Goal: Task Accomplishment & Management: Manage account settings

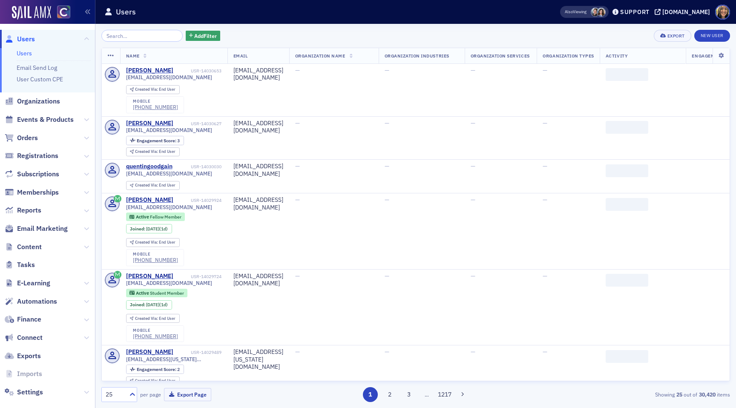
click at [57, 221] on span "Email Marketing" at bounding box center [47, 229] width 95 height 18
click at [55, 225] on span "Email Marketing" at bounding box center [42, 228] width 51 height 9
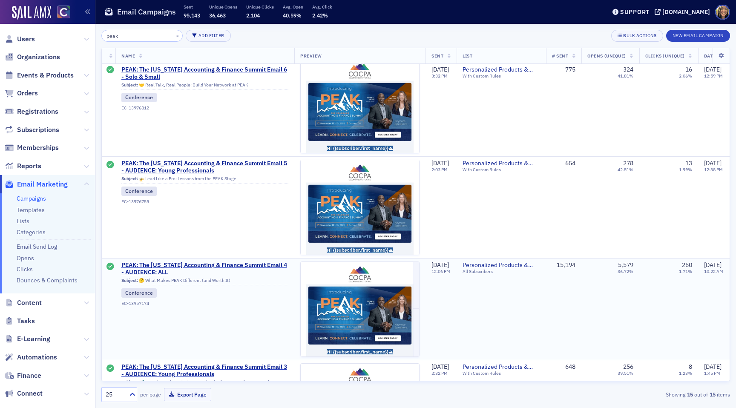
scroll to position [520, 0]
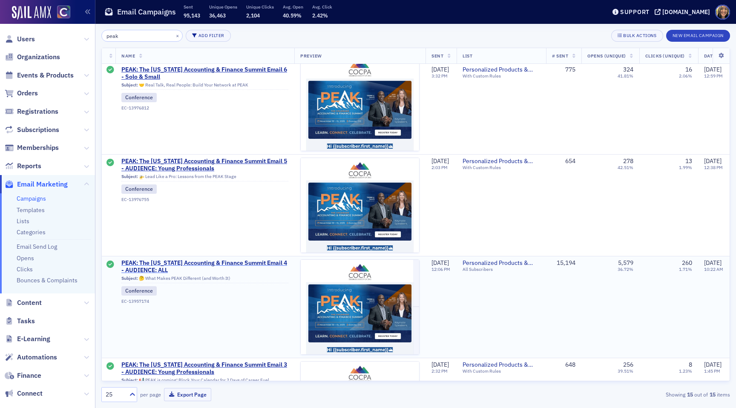
type input "peak"
click at [153, 265] on span "PEAK: The Colorado Accounting & Finance Summit Email 4 - AUDIENCE: ALL" at bounding box center [204, 266] width 167 height 15
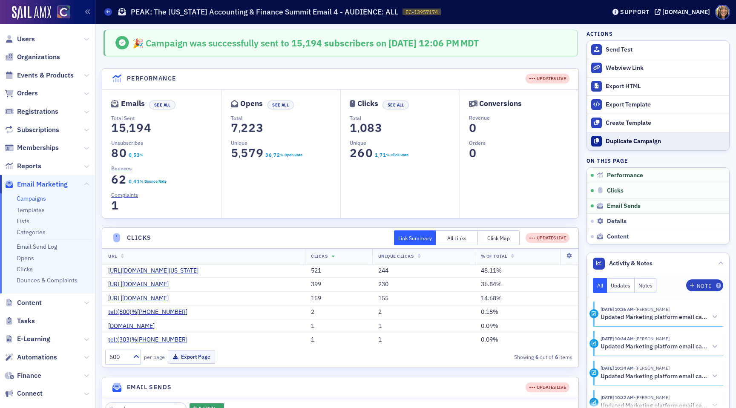
click at [634, 144] on div "Duplicate Campaign" at bounding box center [665, 142] width 119 height 8
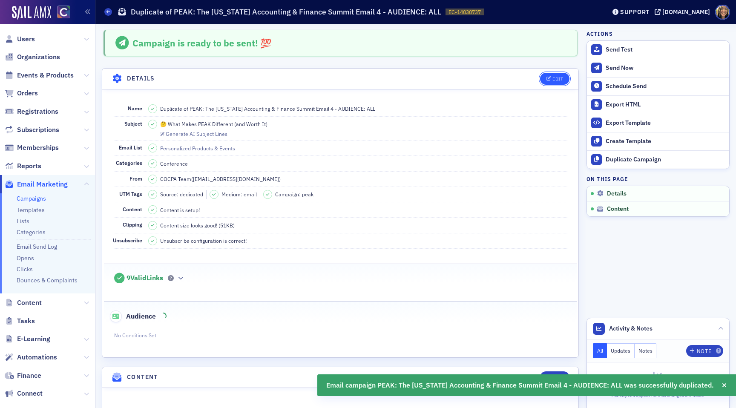
click at [556, 81] on div "Edit" at bounding box center [558, 79] width 11 height 5
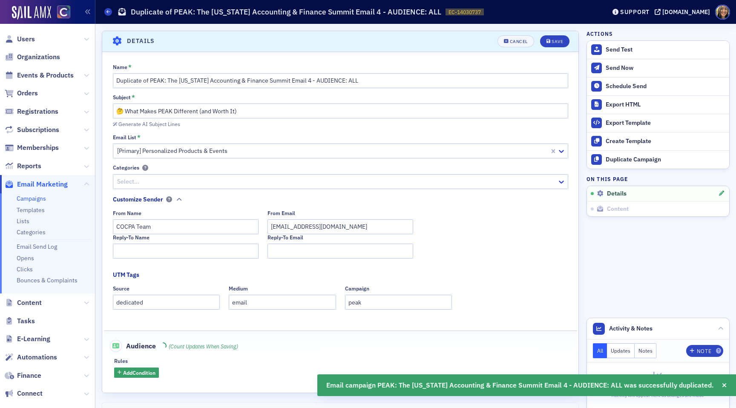
scroll to position [40, 0]
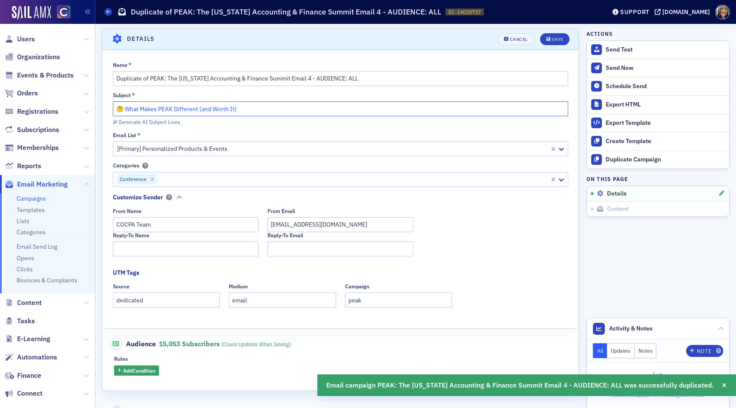
click at [205, 105] on input "🤔 What Makes PEAK Different (and Worth It)" at bounding box center [340, 108] width 455 height 15
paste input "These Sessions Are Generating Buzz"
type input "🎯 These Sessions Are Generating Buzz"
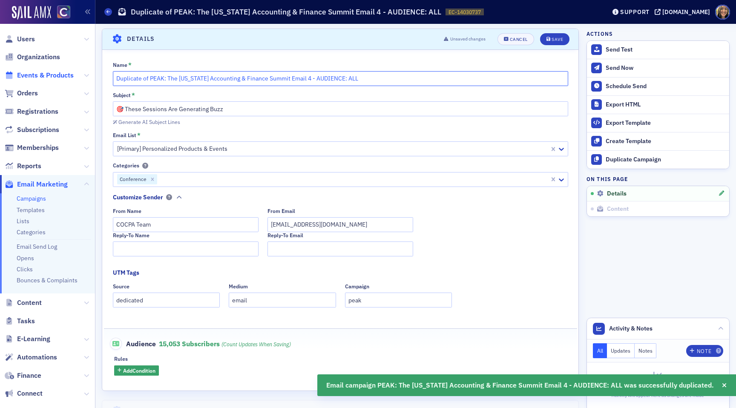
drag, startPoint x: 151, startPoint y: 79, endPoint x: 44, endPoint y: 79, distance: 106.9
click at [44, 79] on div "Users Organizations Events & Products Orders Registrations Subscriptions Member…" at bounding box center [368, 204] width 736 height 408
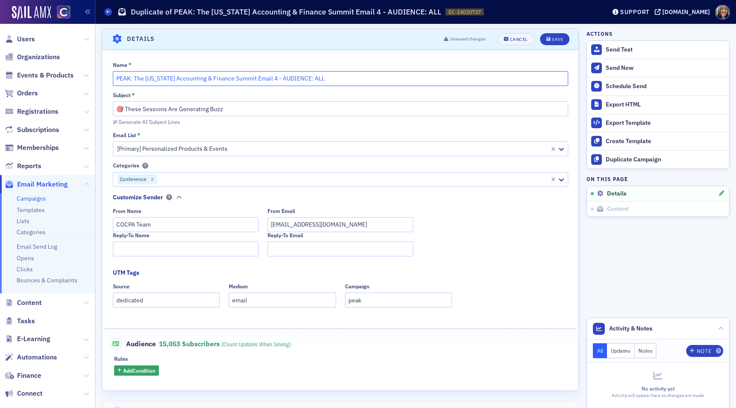
drag, startPoint x: 277, startPoint y: 78, endPoint x: 269, endPoint y: 79, distance: 8.1
click at [269, 79] on input "PEAK: The Colorado Accounting & Finance Summit Email 4 - AUDIENCE: ALL" at bounding box center [340, 78] width 455 height 15
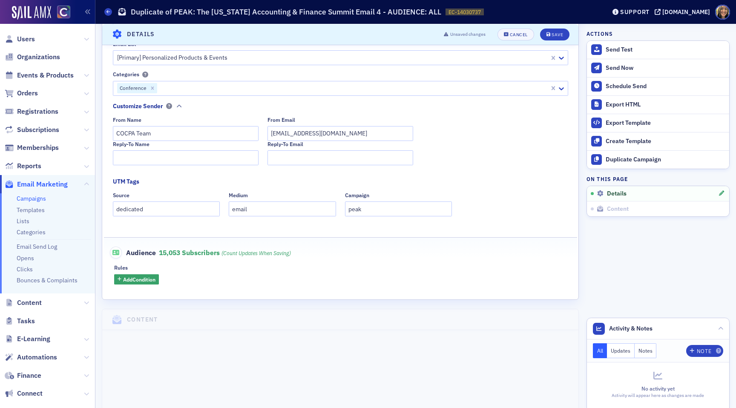
scroll to position [129, 0]
type input "PEAK: The [US_STATE] Accounting & Finance Summit Email AUDIENCE: ALL"
click at [549, 38] on button "Save" at bounding box center [554, 34] width 29 height 12
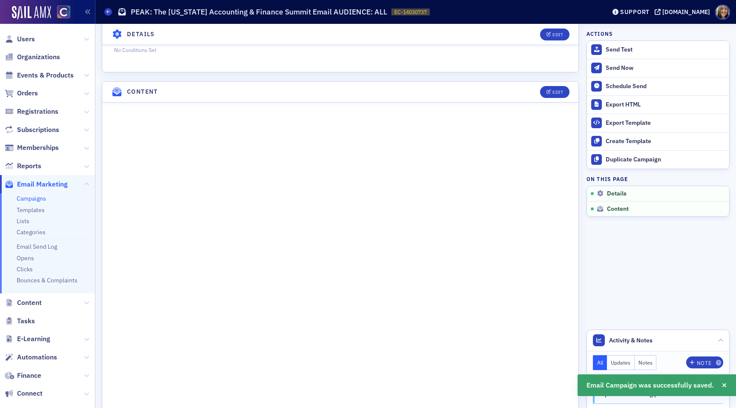
scroll to position [295, 0]
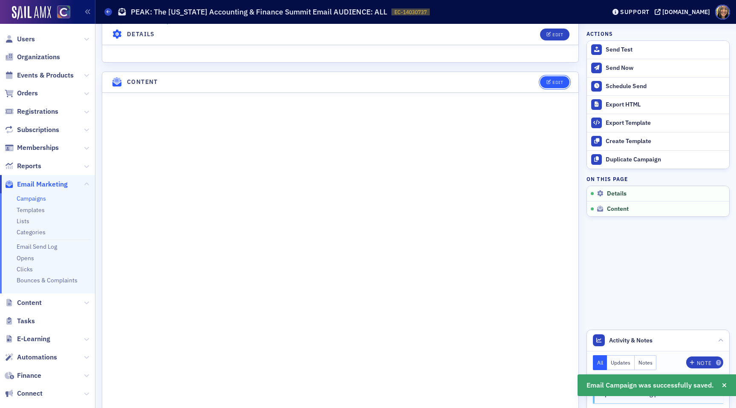
click at [561, 83] on div "Edit" at bounding box center [558, 82] width 11 height 5
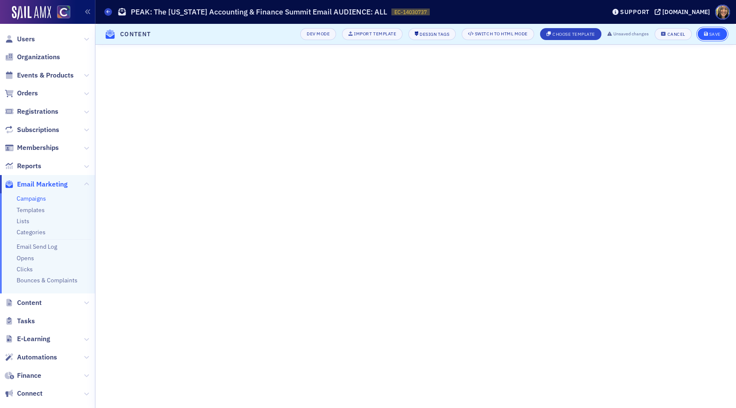
click at [723, 32] on button "Save" at bounding box center [712, 34] width 29 height 12
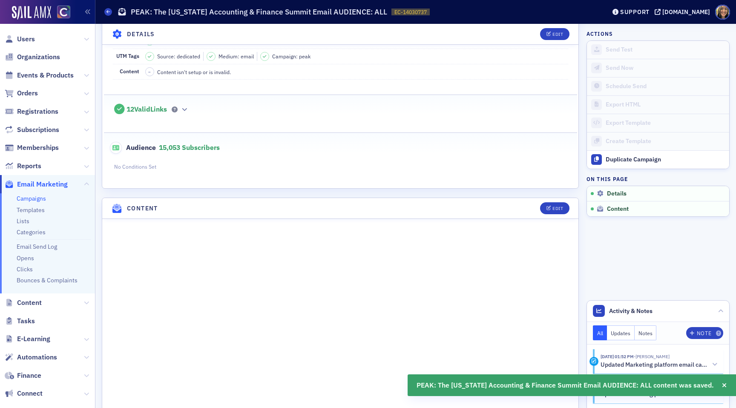
scroll to position [189, 0]
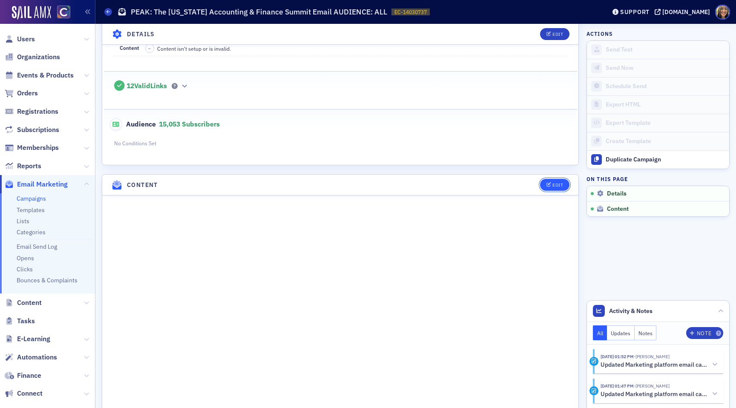
click at [560, 184] on div "Edit" at bounding box center [558, 185] width 11 height 5
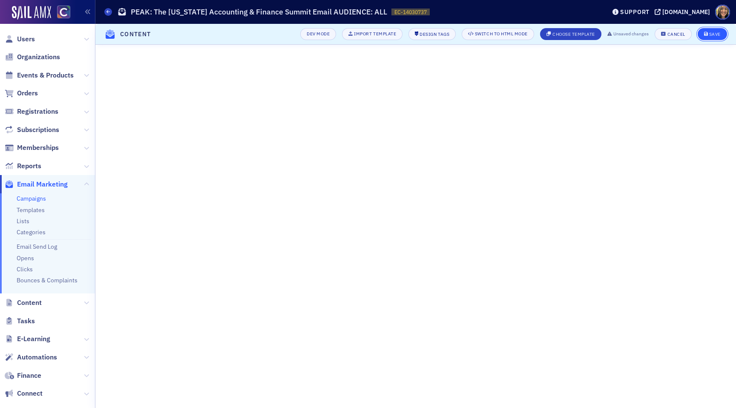
click at [708, 33] on icon "submit" at bounding box center [706, 34] width 4 height 5
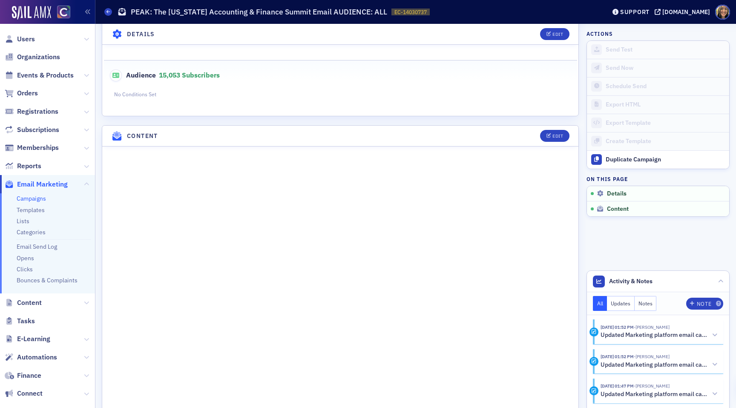
scroll to position [242, 0]
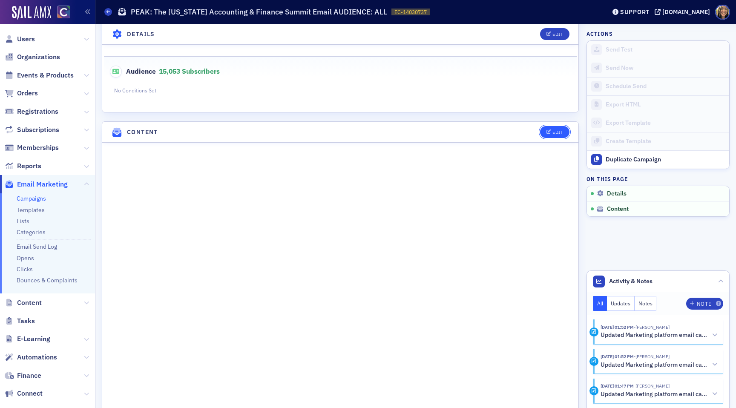
click at [559, 132] on div "Edit" at bounding box center [558, 132] width 11 height 5
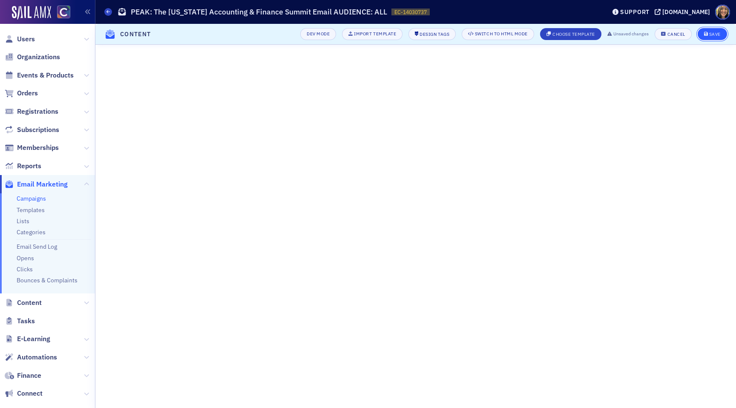
click at [713, 29] on button "Save" at bounding box center [712, 34] width 29 height 12
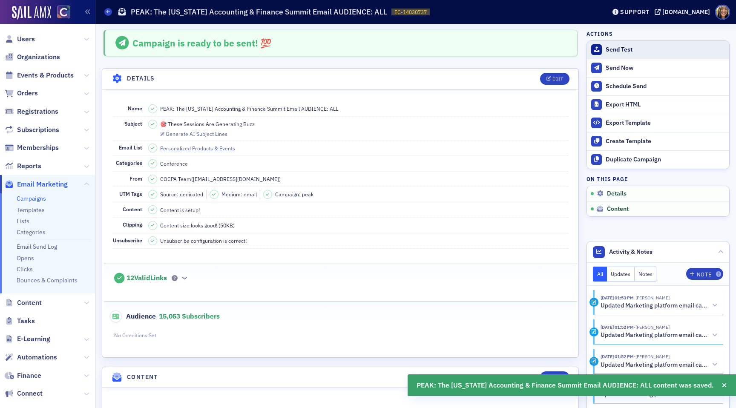
click at [621, 47] on div "Send Test" at bounding box center [665, 50] width 119 height 8
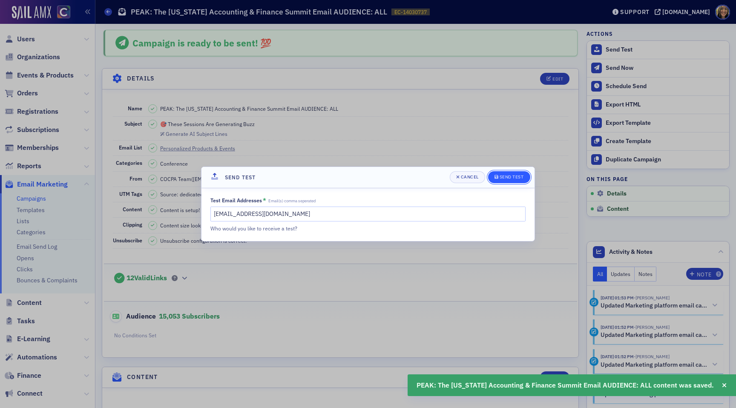
click at [497, 174] on div "submit" at bounding box center [497, 177] width 5 height 7
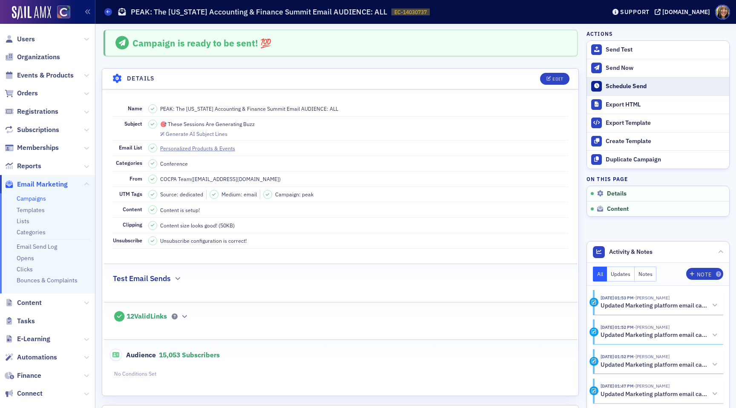
click at [622, 84] on div "Schedule Send" at bounding box center [665, 87] width 119 height 8
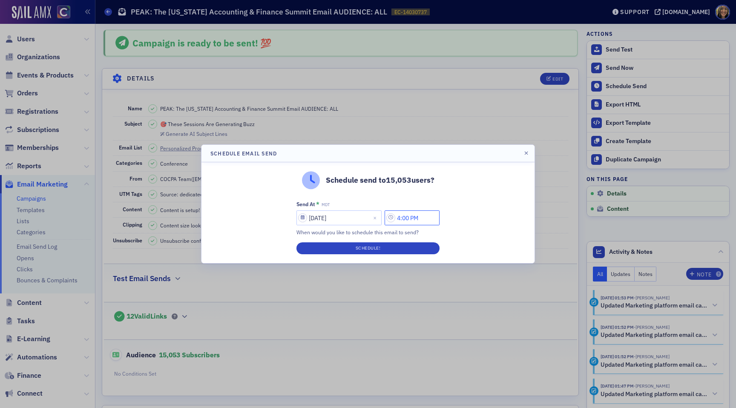
drag, startPoint x: 405, startPoint y: 220, endPoint x: 391, endPoint y: 220, distance: 14.1
click at [391, 220] on input "4:00 PM" at bounding box center [412, 217] width 55 height 15
drag, startPoint x: 413, startPoint y: 218, endPoint x: 407, endPoint y: 218, distance: 6.4
click at [407, 218] on input "2:00 PM" at bounding box center [412, 217] width 55 height 15
type input "2:15 PM"
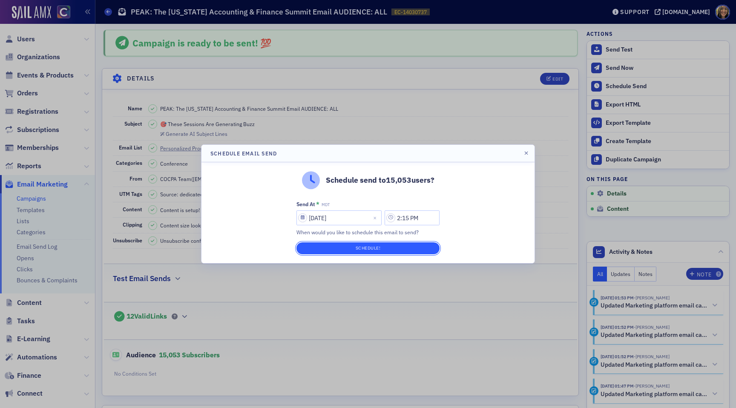
click at [389, 249] on button "Schedule!" at bounding box center [368, 248] width 143 height 12
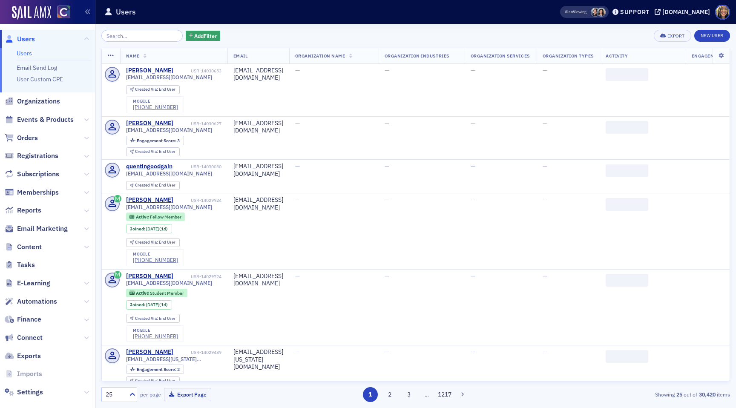
click at [32, 114] on span "Events & Products" at bounding box center [47, 120] width 95 height 18
click at [38, 115] on span "Events & Products" at bounding box center [45, 119] width 57 height 9
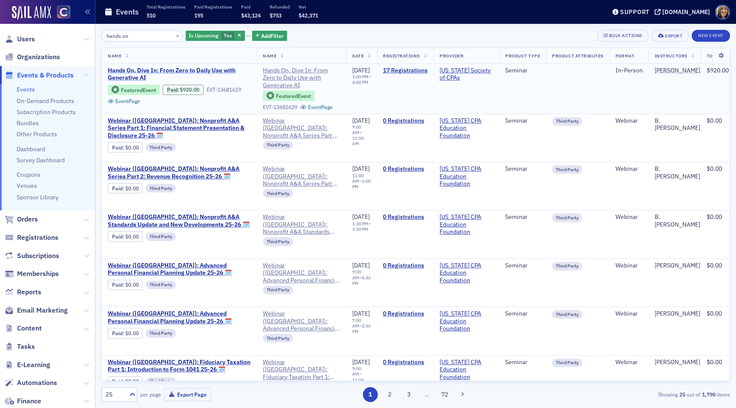
type input "hands on"
click at [189, 71] on span "Hands On, Dive In: From Zero to Daily Use with Generative AI" at bounding box center [179, 74] width 143 height 15
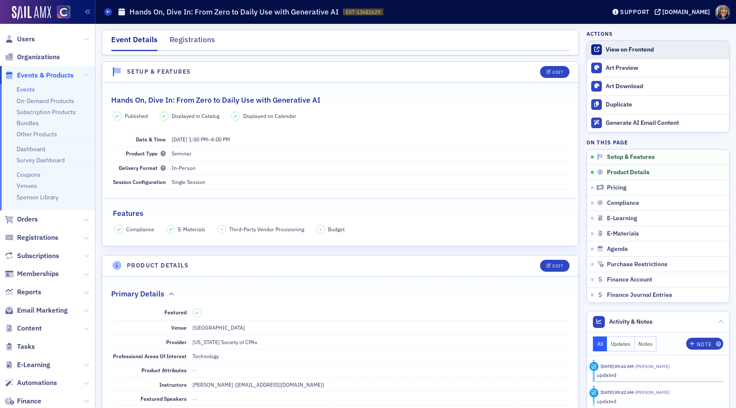
click at [653, 44] on link "View on Frontend" at bounding box center [658, 50] width 142 height 18
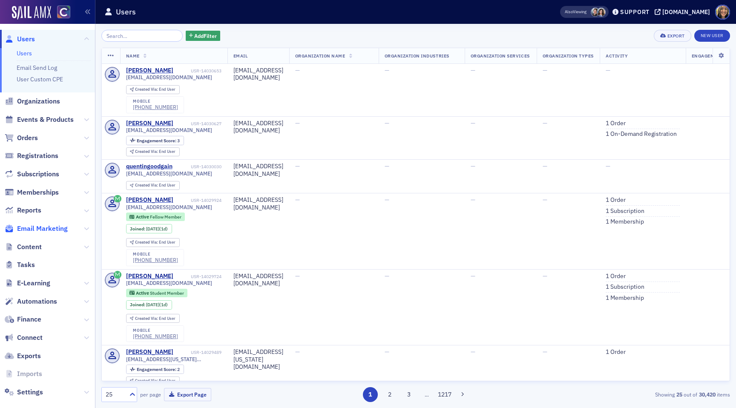
click at [31, 228] on span "Email Marketing" at bounding box center [42, 228] width 51 height 9
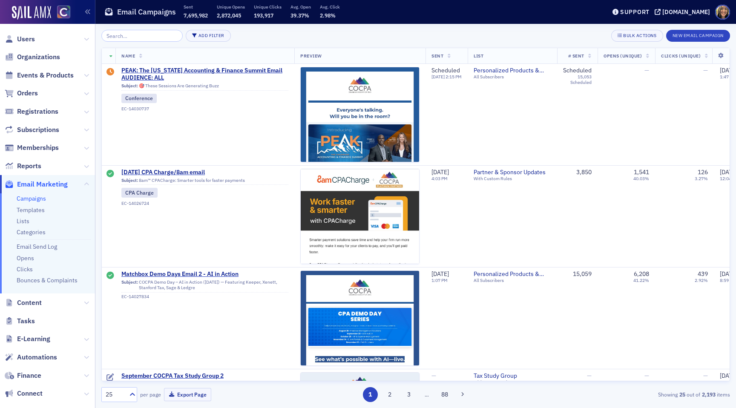
click at [133, 33] on input "search" at bounding box center [141, 36] width 81 height 12
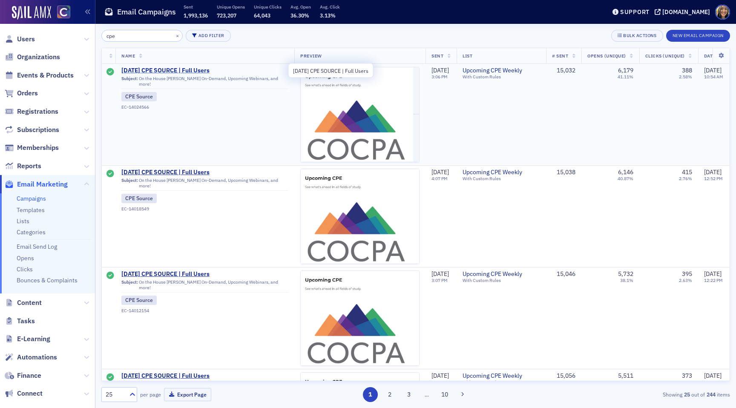
type input "cpe"
click at [175, 70] on span "[DATE] CPE SOURCE | Full Users" at bounding box center [204, 71] width 167 height 8
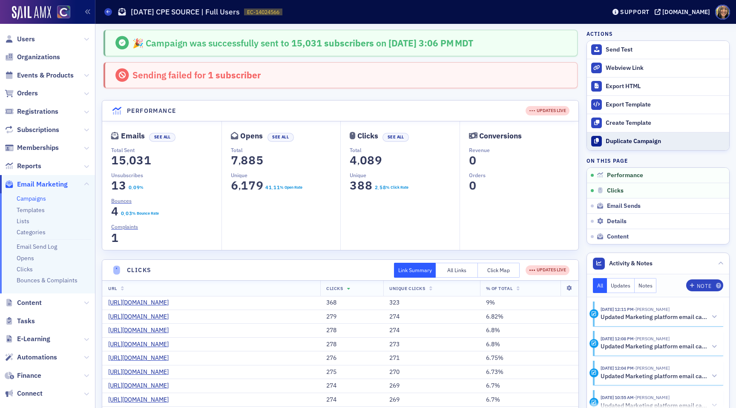
click at [616, 143] on div "Duplicate Campaign" at bounding box center [665, 142] width 119 height 8
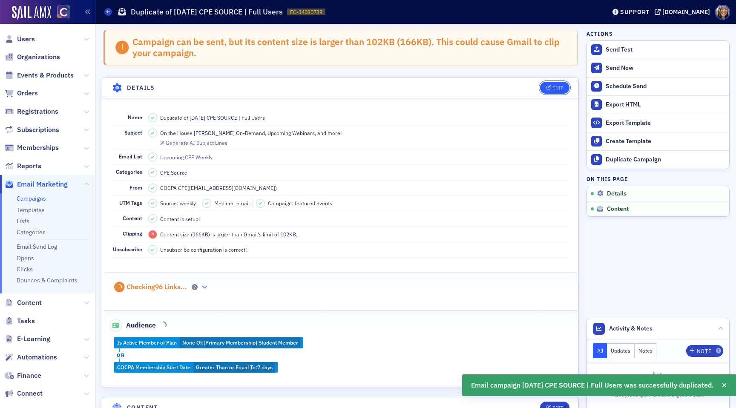
click at [551, 88] on icon "button" at bounding box center [549, 88] width 5 height 5
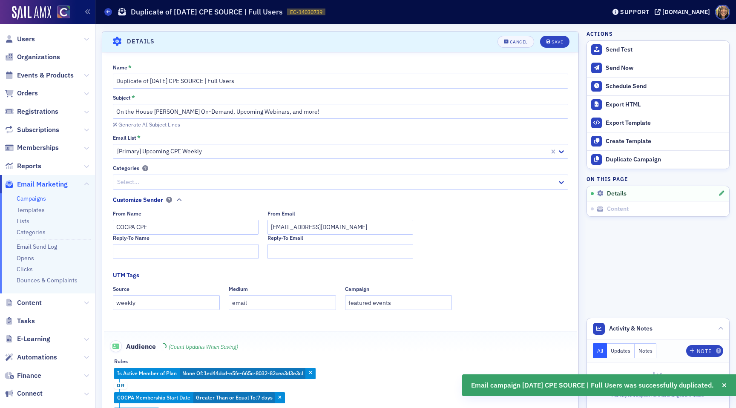
scroll to position [49, 0]
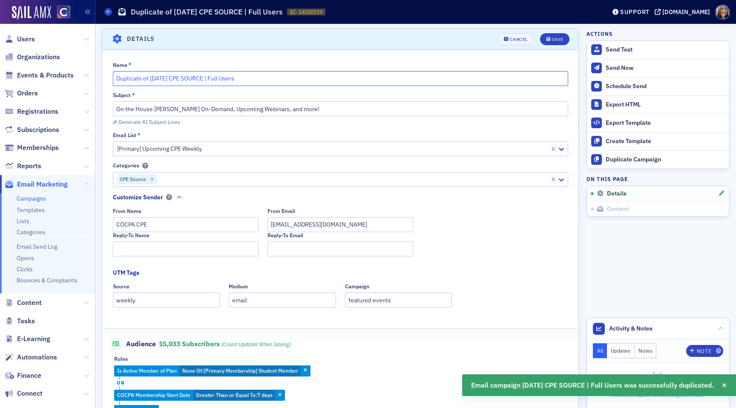
drag, startPoint x: 161, startPoint y: 78, endPoint x: 153, endPoint y: 78, distance: 8.1
click at [153, 78] on input "Duplicate of [DATE] CPE SOURCE | Full Users" at bounding box center [340, 78] width 455 height 15
drag, startPoint x: 150, startPoint y: 79, endPoint x: 87, endPoint y: 79, distance: 62.6
click at [87, 79] on div "Users Organizations Events & Products Orders Registrations Subscriptions Member…" at bounding box center [368, 204] width 736 height 408
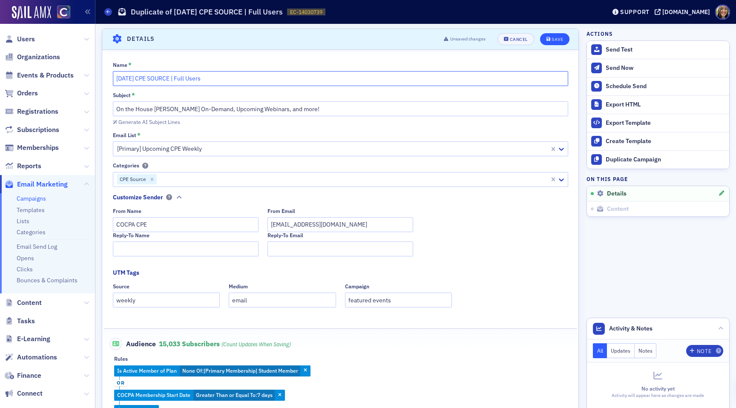
type input "[DATE] CPE SOURCE | Full Users"
click at [560, 39] on div "Save" at bounding box center [558, 39] width 12 height 5
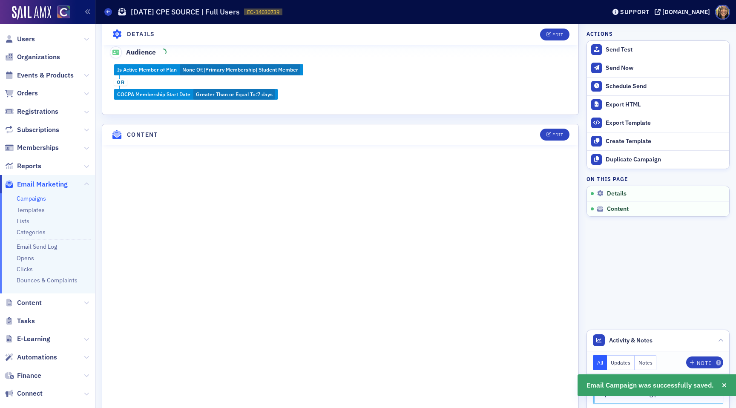
scroll to position [273, 0]
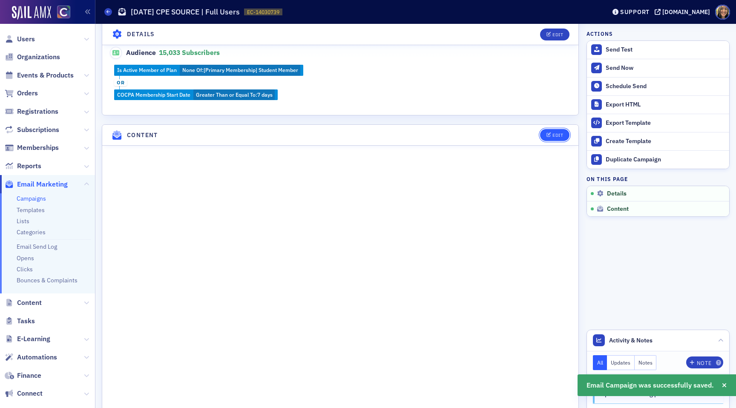
click at [556, 131] on button "Edit" at bounding box center [554, 135] width 29 height 12
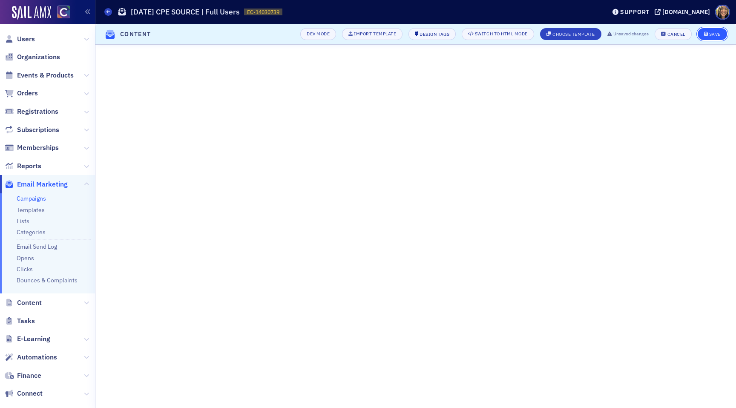
click at [717, 32] on div "Save" at bounding box center [715, 34] width 12 height 5
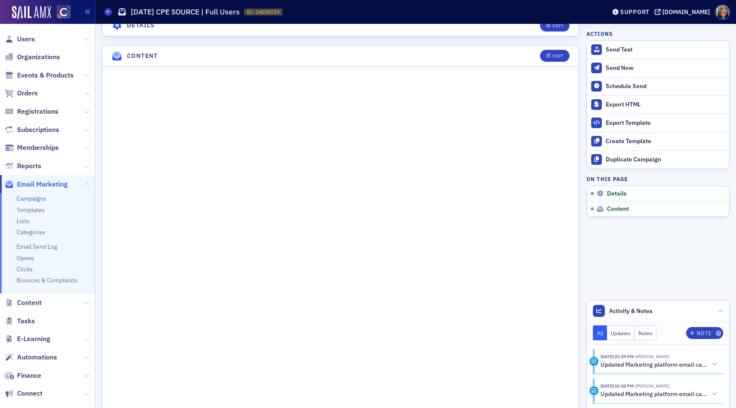
scroll to position [368, 0]
